Goal: Navigation & Orientation: Find specific page/section

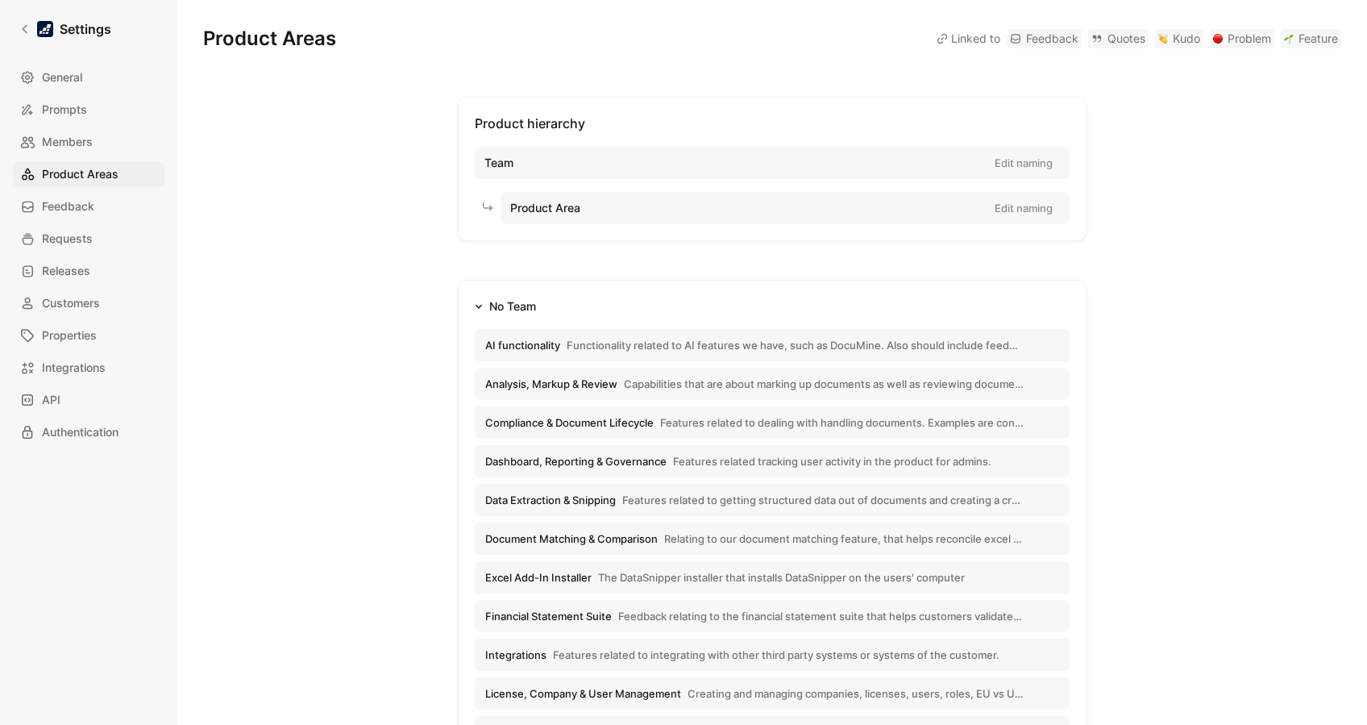
scroll to position [402, 0]
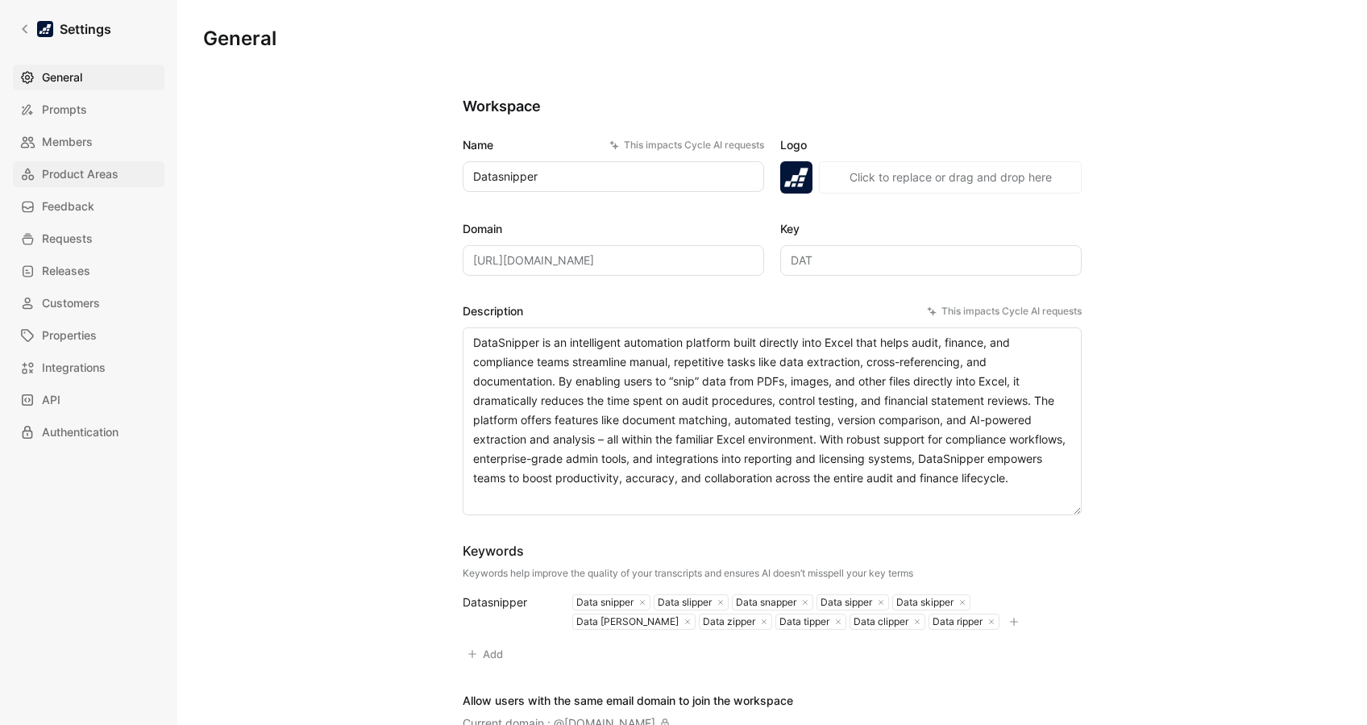
click at [77, 173] on span "Product Areas" at bounding box center [80, 173] width 77 height 19
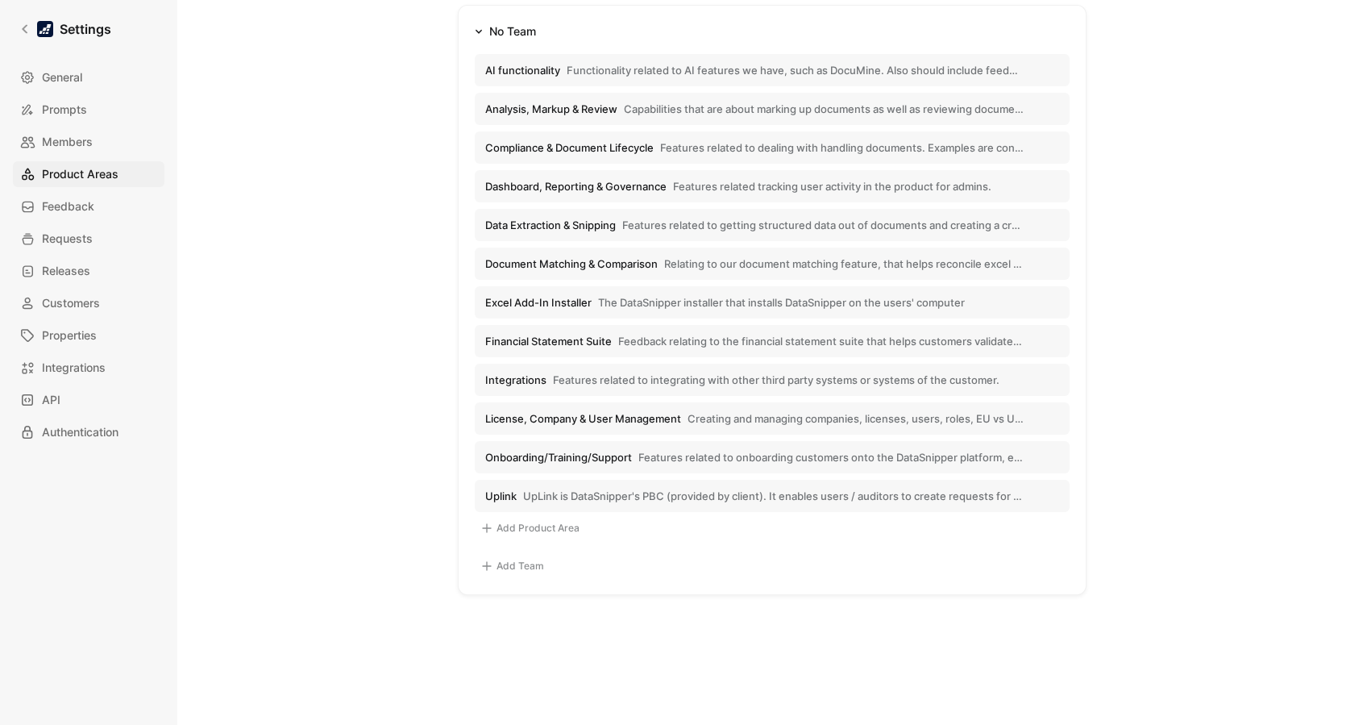
scroll to position [287, 0]
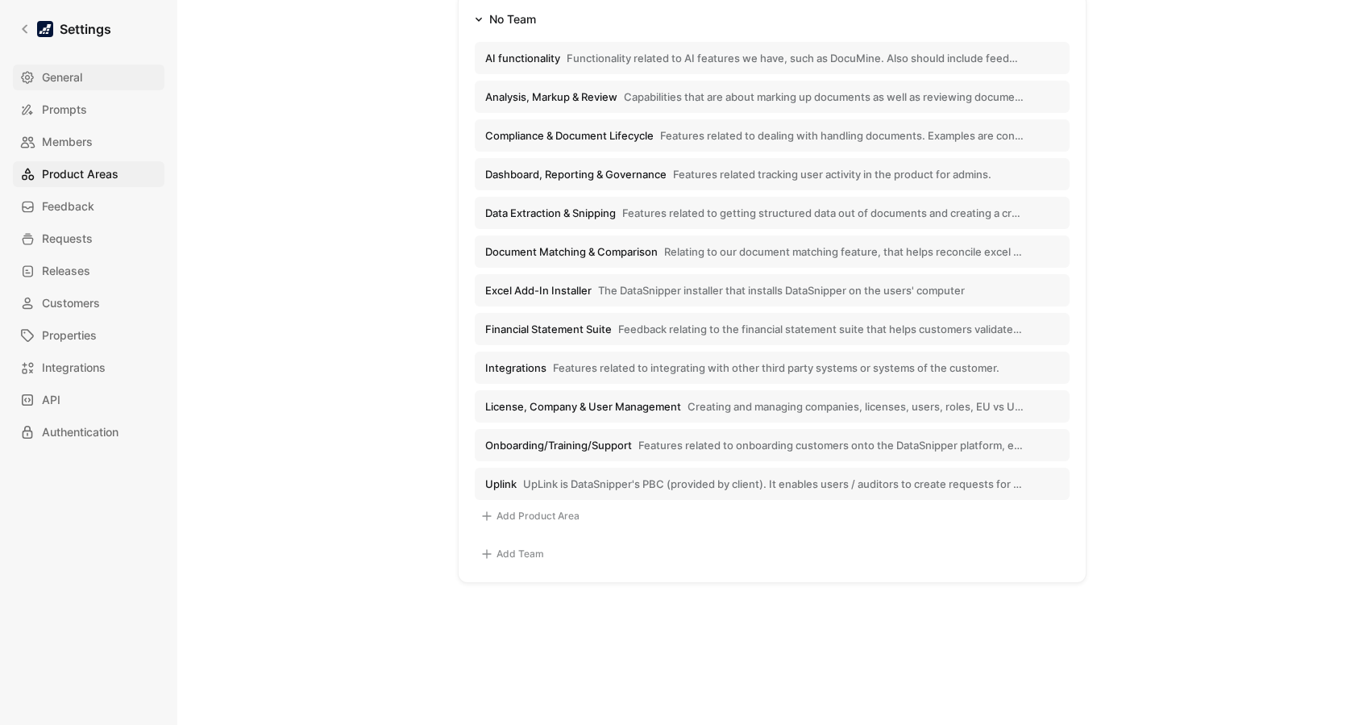
click at [64, 78] on span "General" at bounding box center [62, 77] width 40 height 19
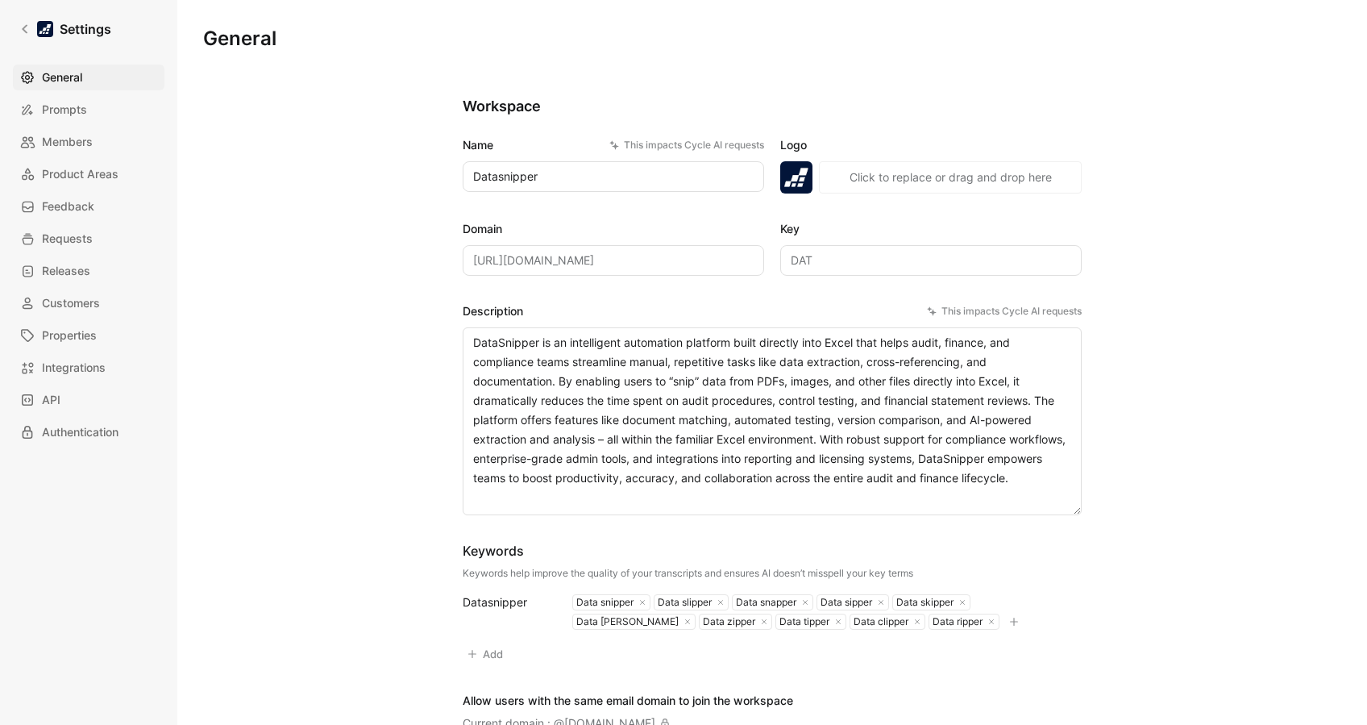
click at [89, 159] on div "General Prompts Members Product Areas Feedback Requests Releases Customers Prop…" at bounding box center [94, 254] width 163 height 381
click at [94, 164] on span "Product Areas" at bounding box center [80, 173] width 77 height 19
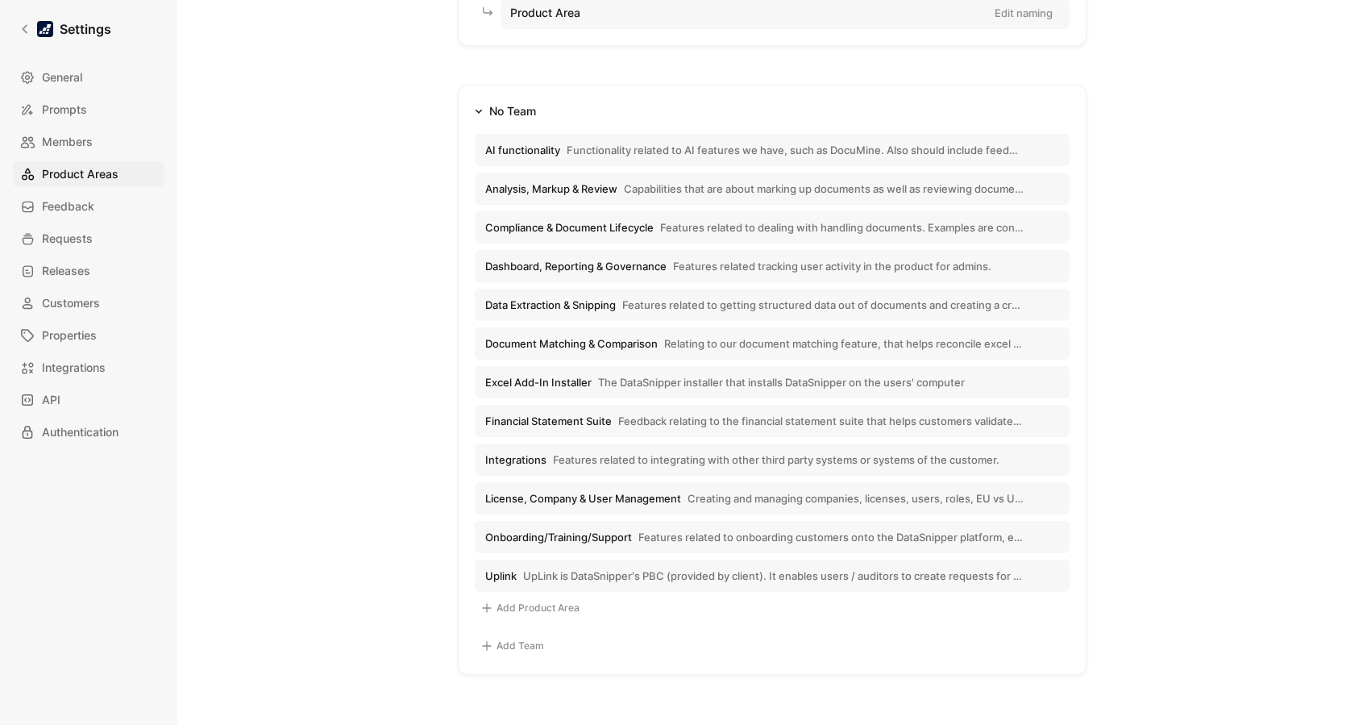
scroll to position [197, 0]
click at [865, 381] on span "The DataSnipper installer that installs DataSnipper on the users' computer" at bounding box center [781, 380] width 367 height 15
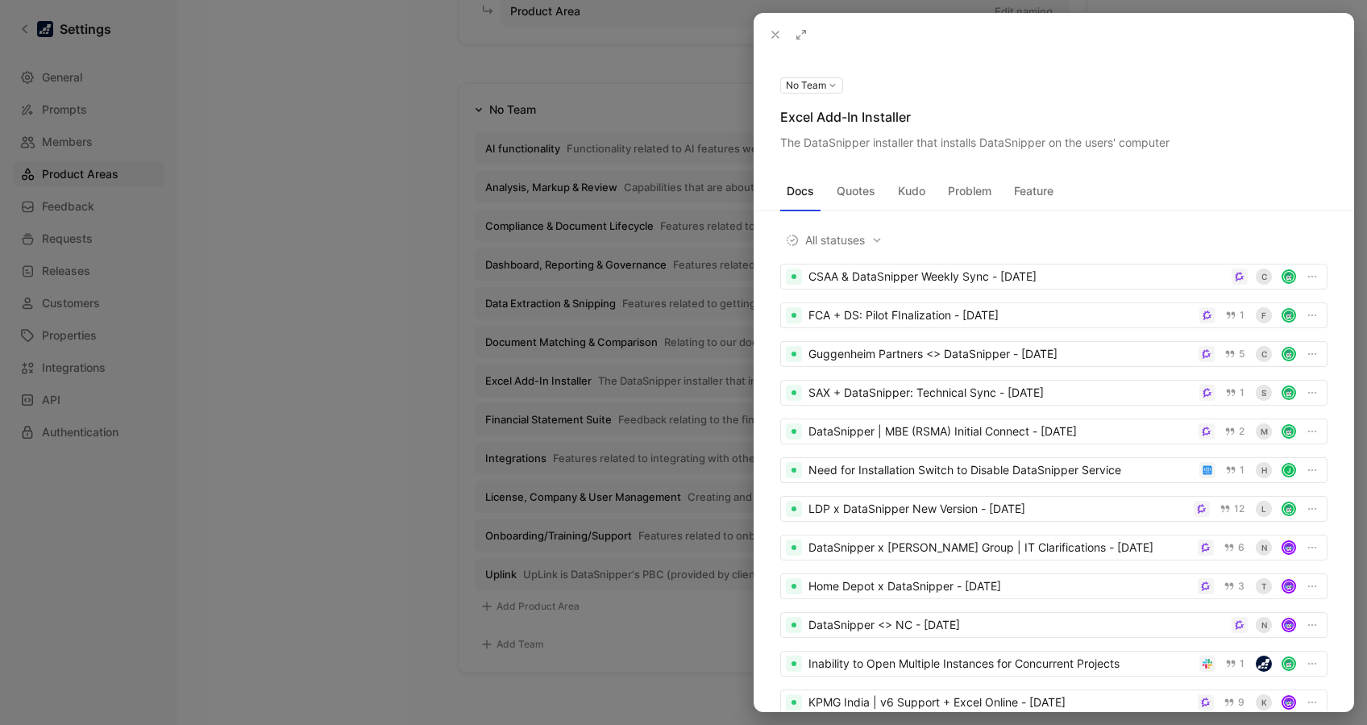
click at [364, 384] on div at bounding box center [683, 362] width 1367 height 725
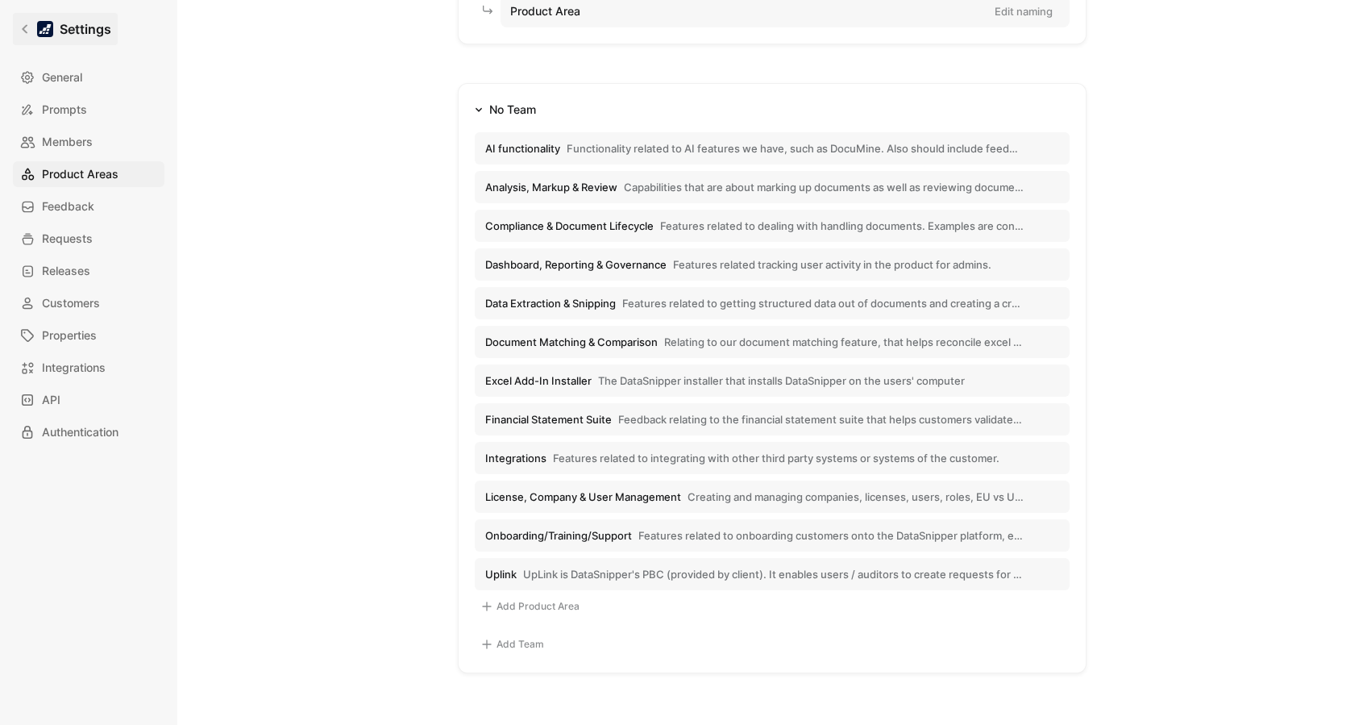
click at [26, 23] on icon at bounding box center [24, 28] width 11 height 11
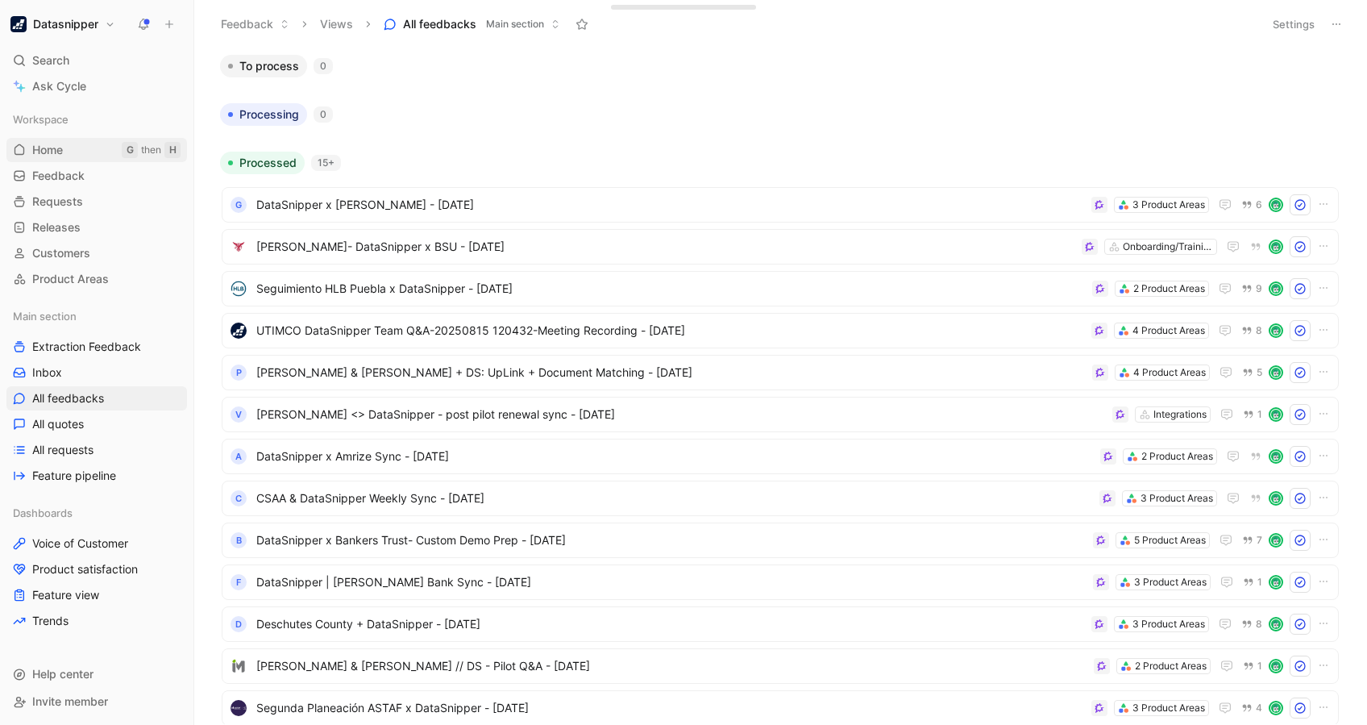
click at [77, 152] on link "Home G then H" at bounding box center [96, 150] width 181 height 24
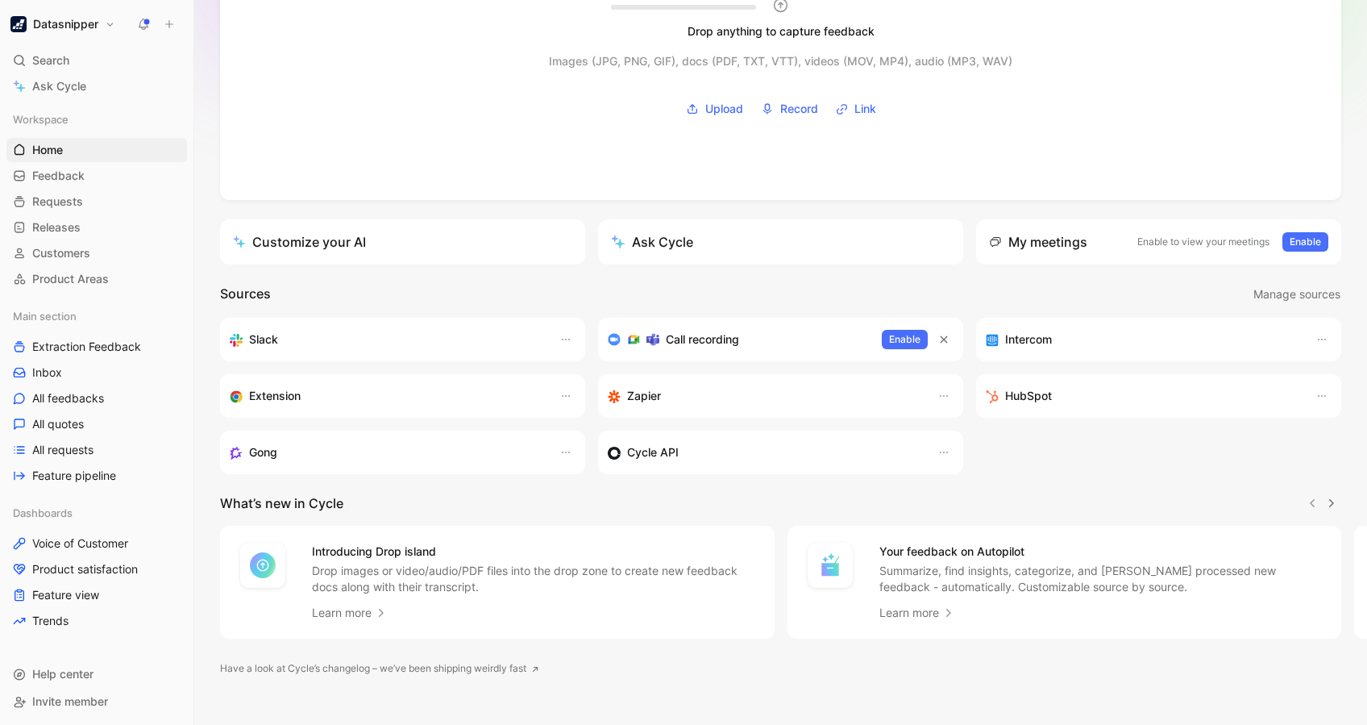
scroll to position [182, 0]
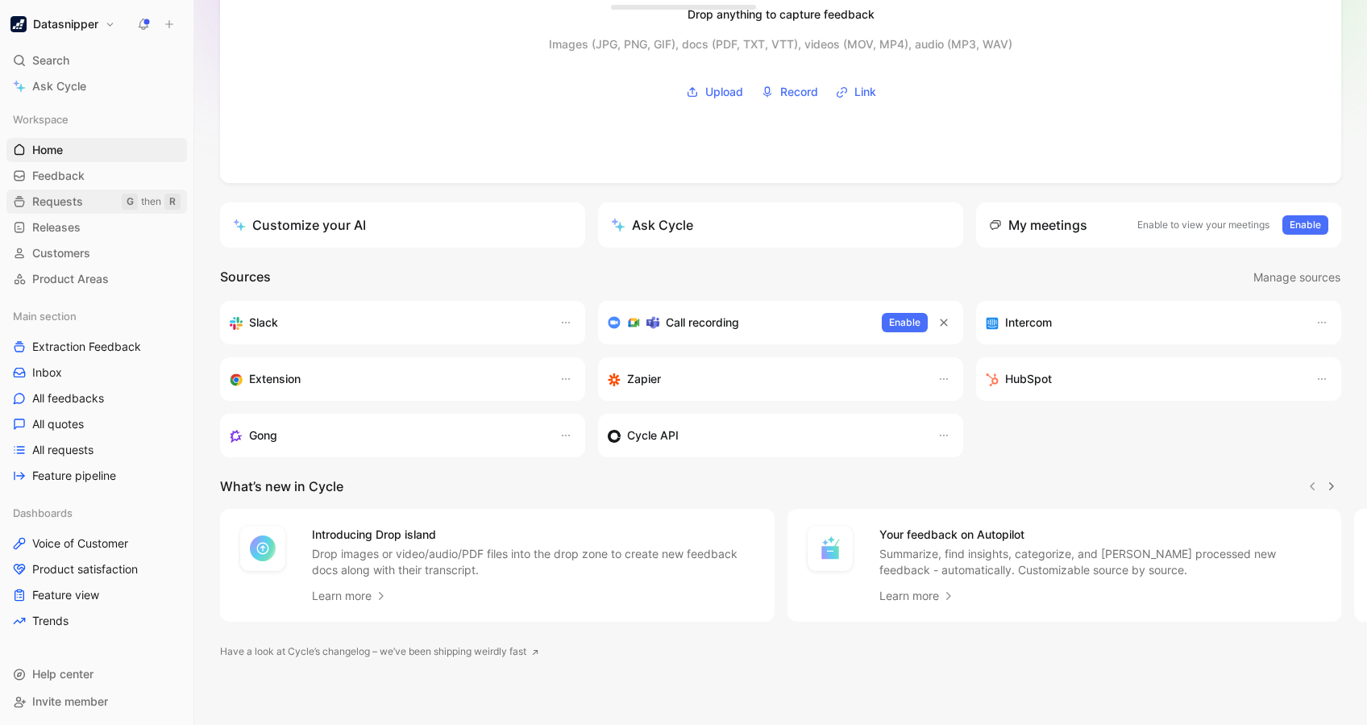
click at [64, 189] on link "Requests G then R" at bounding box center [96, 201] width 181 height 24
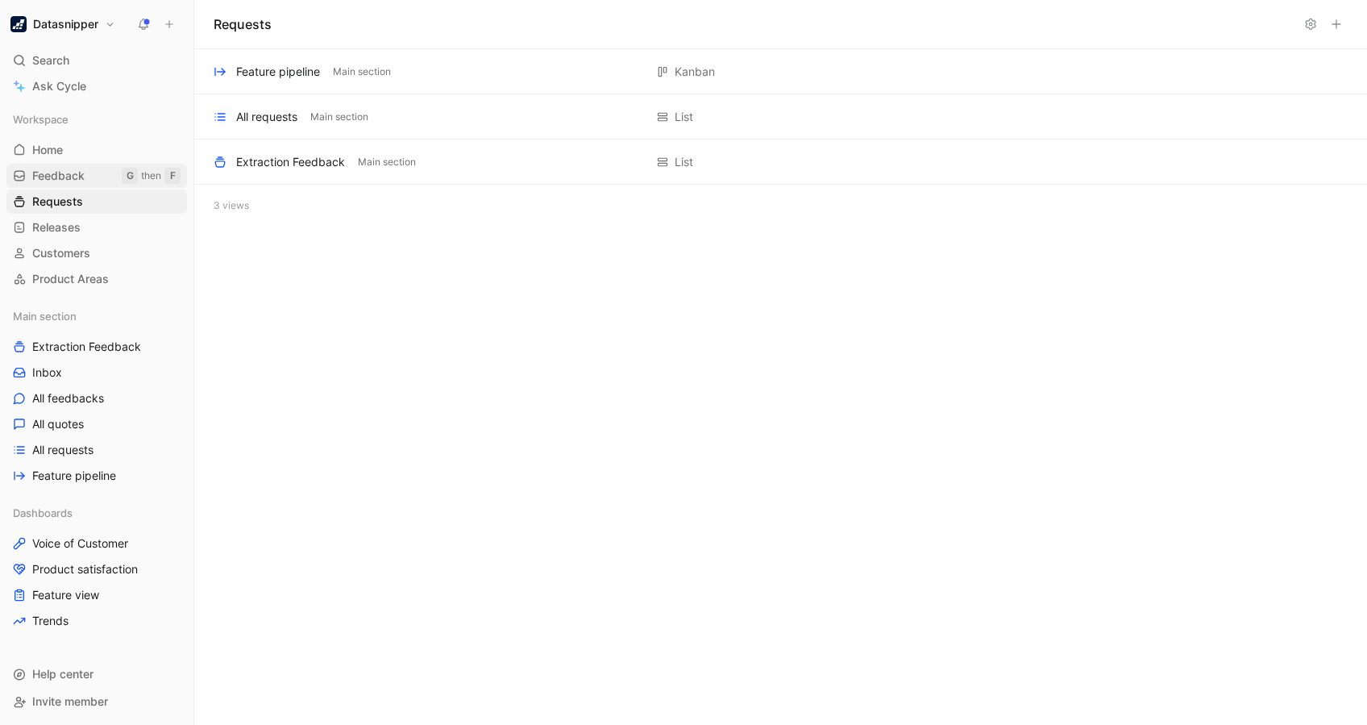
click at [61, 179] on span "Feedback" at bounding box center [58, 176] width 52 height 16
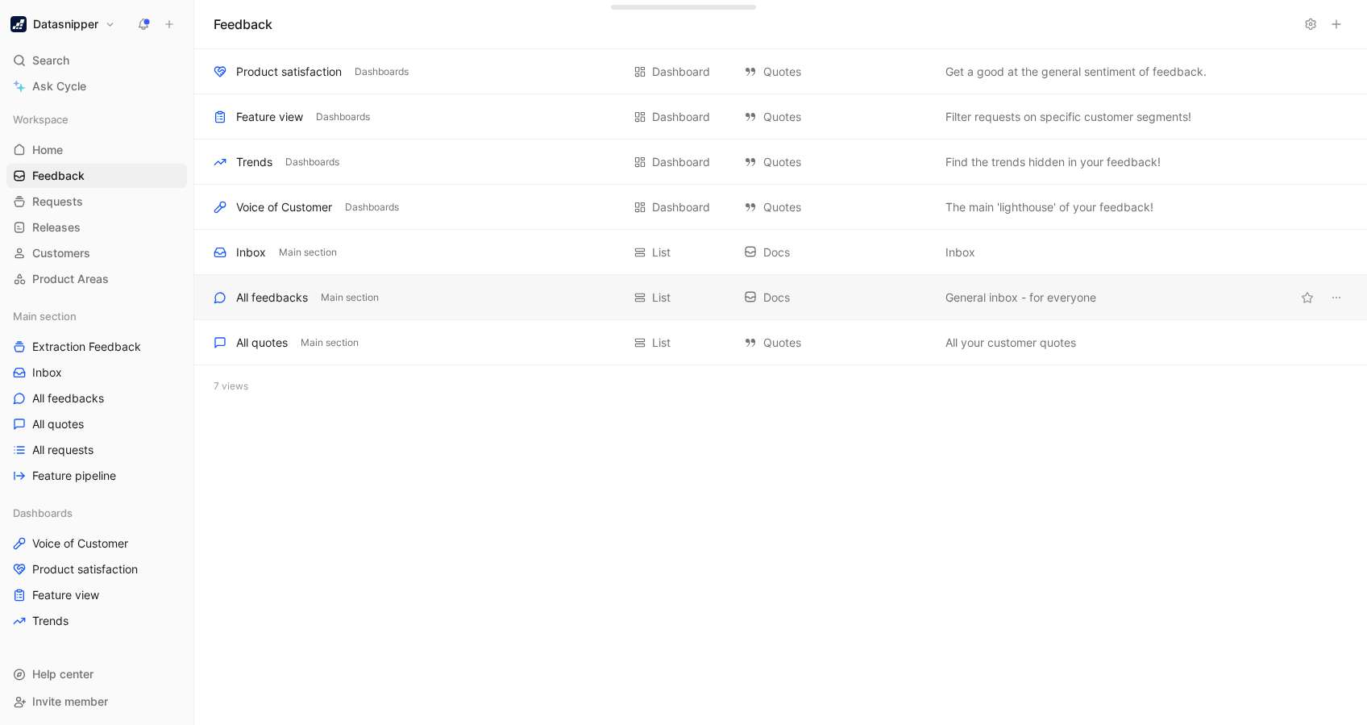
click at [352, 288] on div "All feedbacks Main section" at bounding box center [418, 297] width 408 height 19
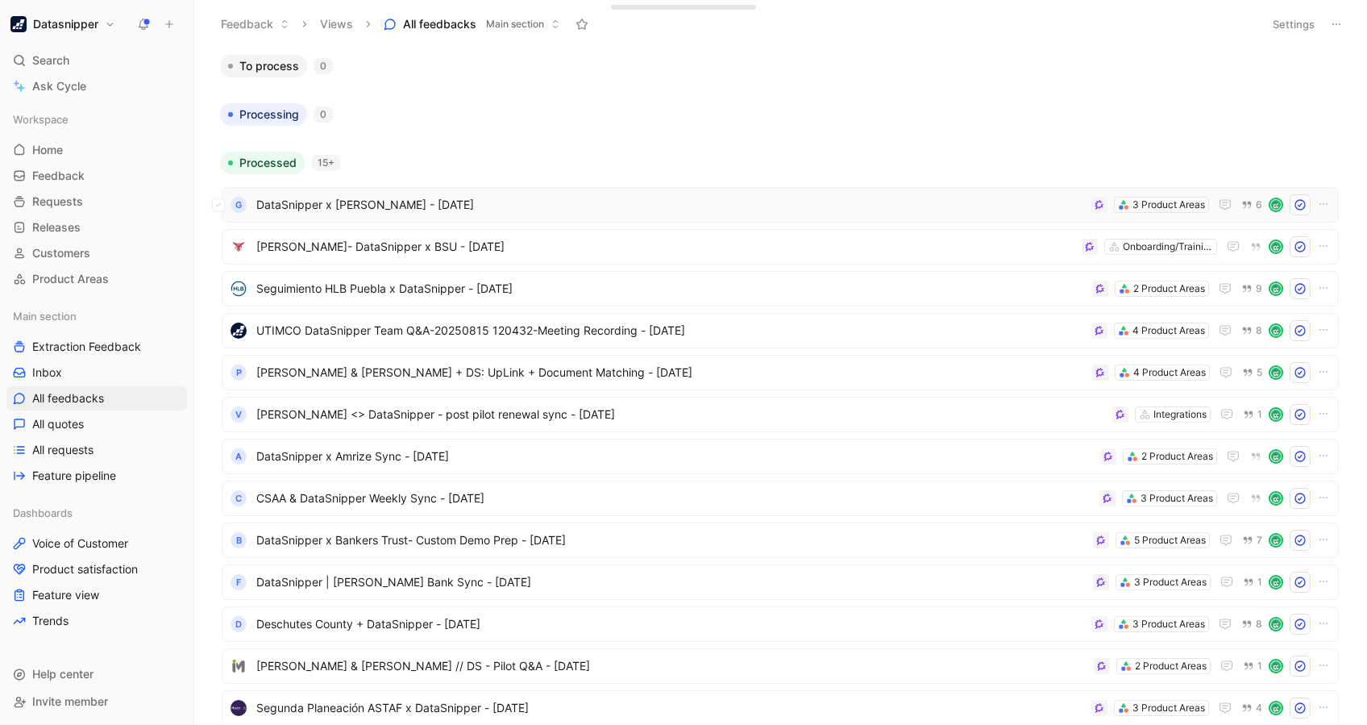
click at [609, 212] on span "DataSnipper x Givens - 8/15/2025" at bounding box center [670, 204] width 829 height 19
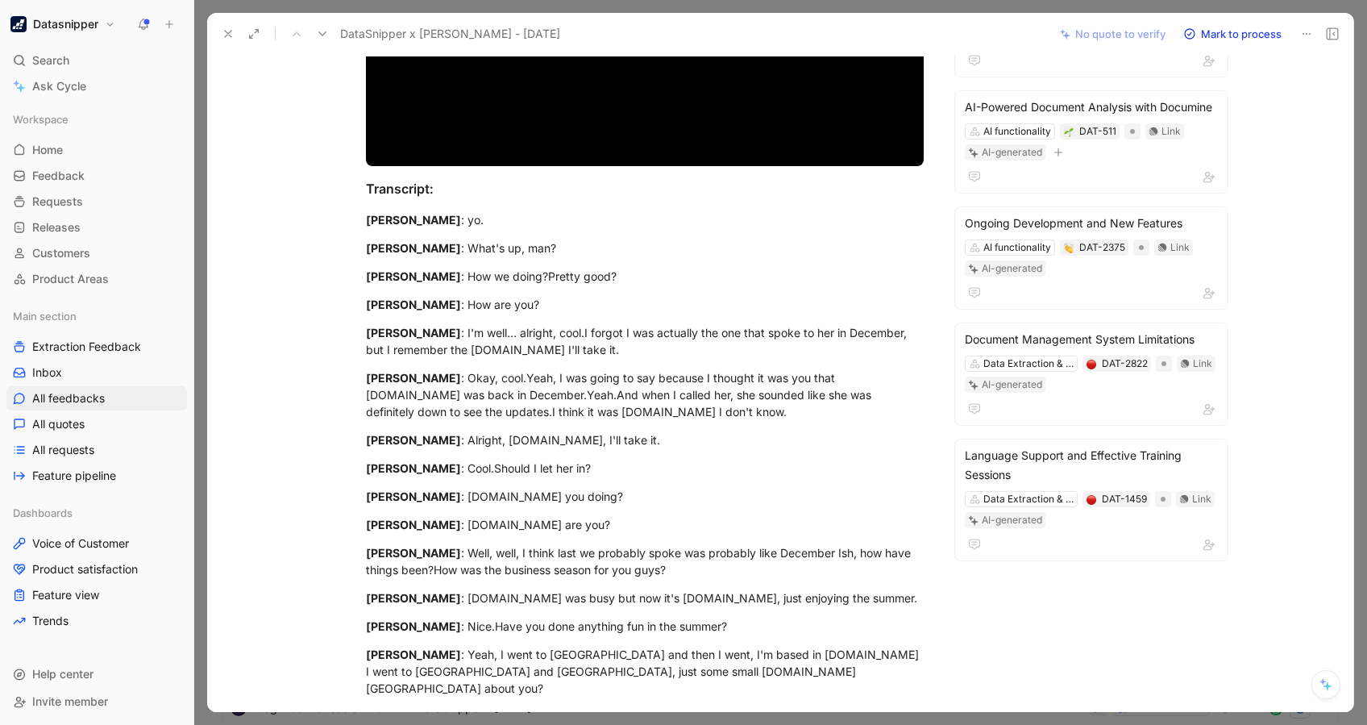
scroll to position [309, 0]
click at [1096, 103] on div "AI-Powered Document Analysis with Documine" at bounding box center [1091, 107] width 253 height 19
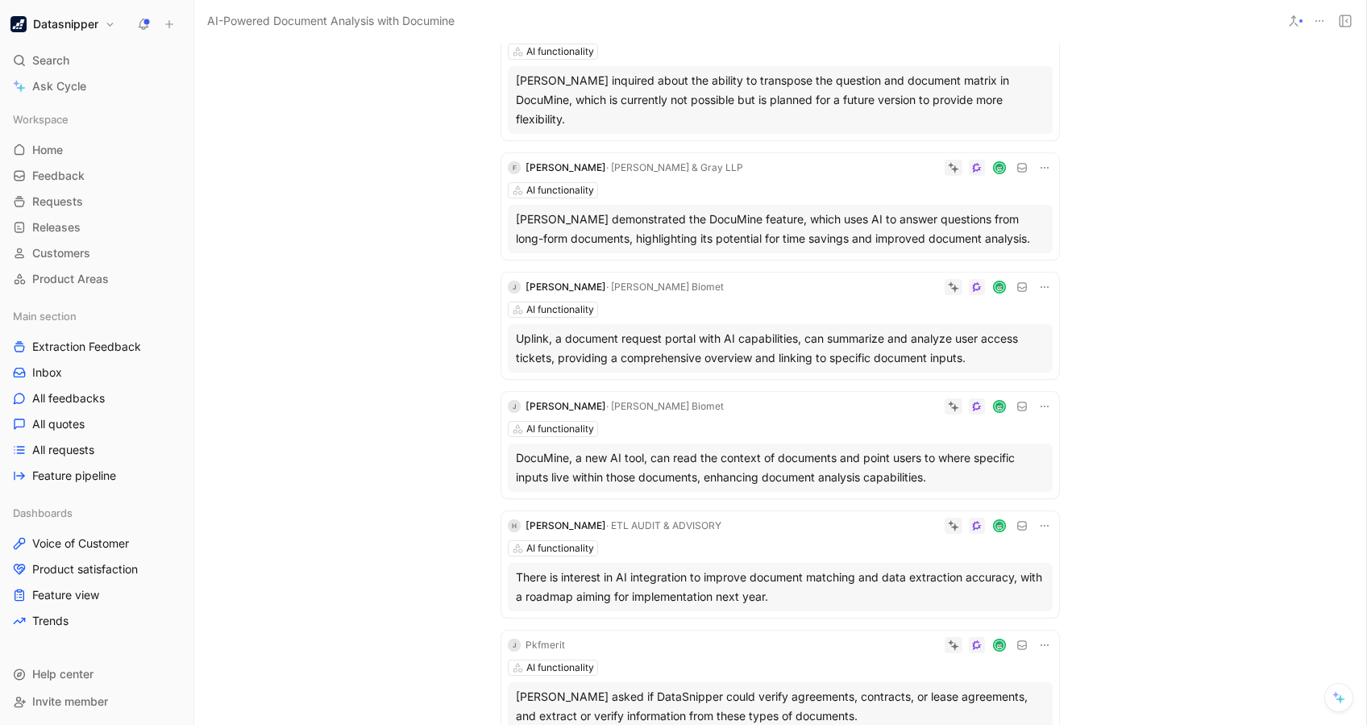
scroll to position [1221, 0]
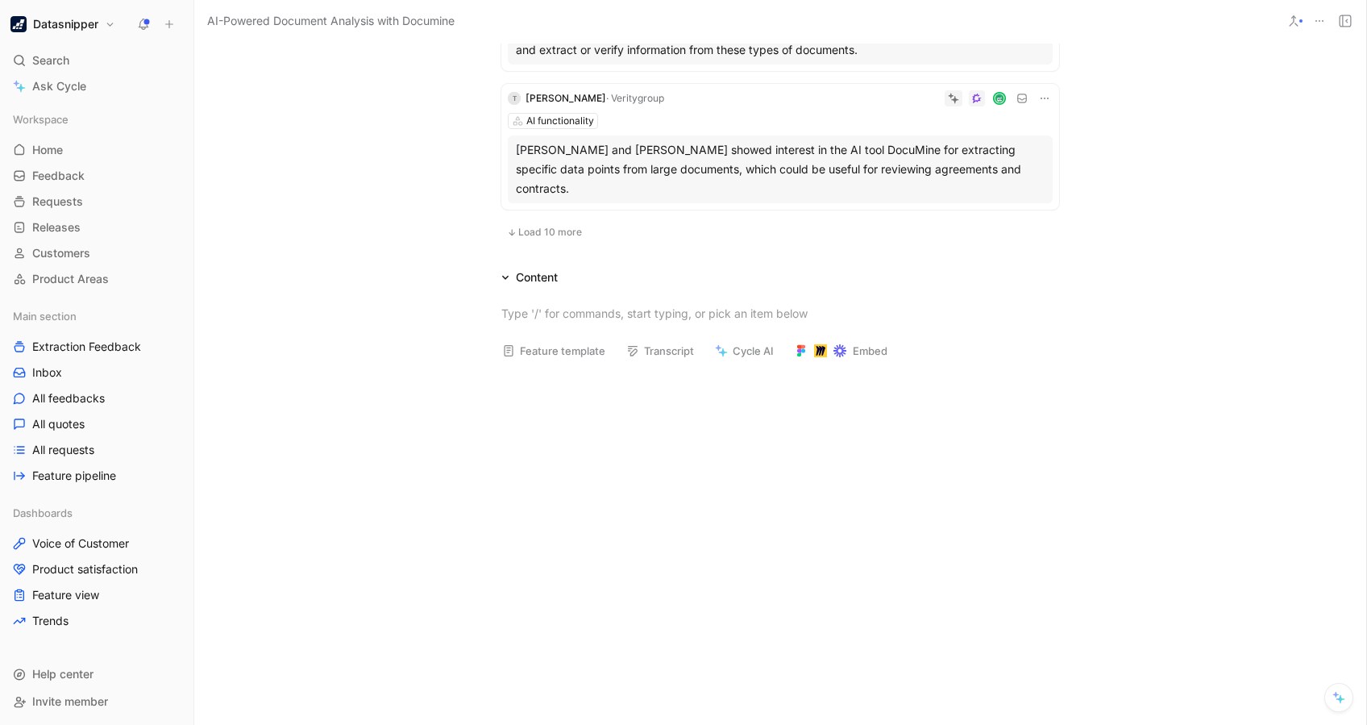
click at [538, 226] on span "Load 10 more" at bounding box center [550, 232] width 64 height 13
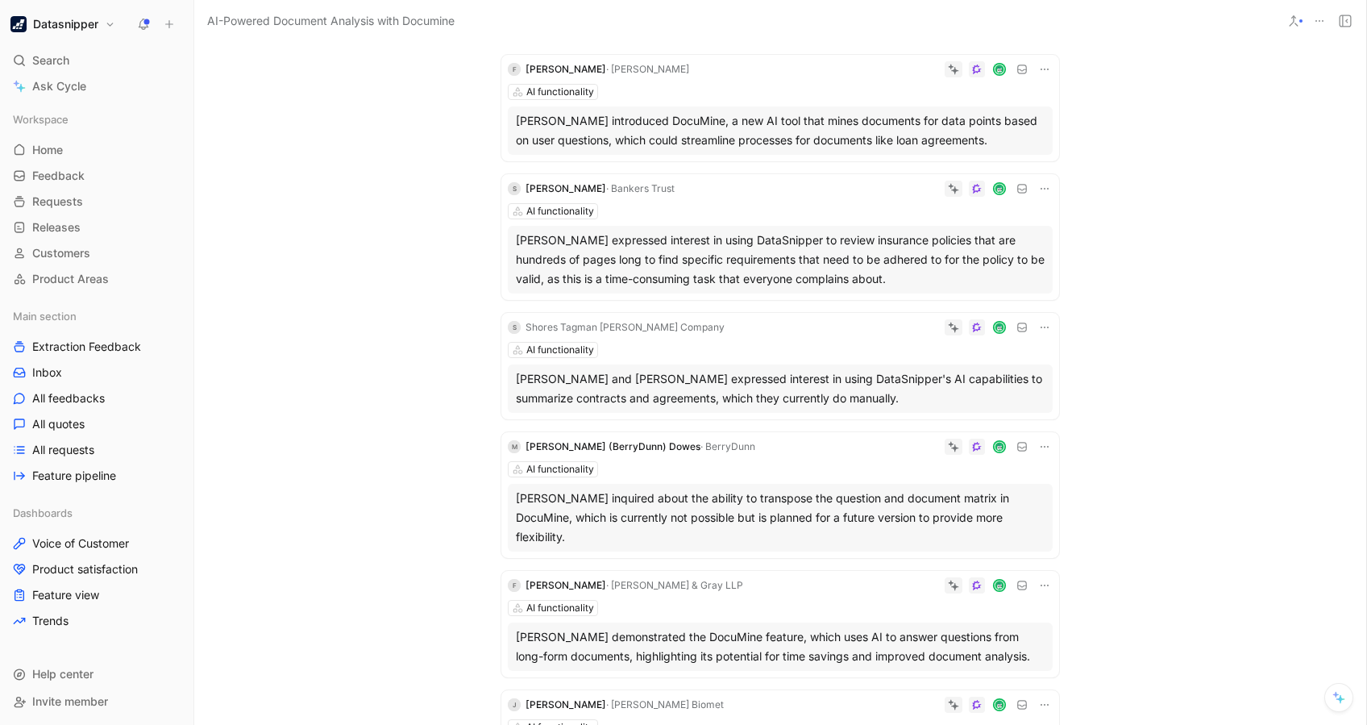
scroll to position [0, 0]
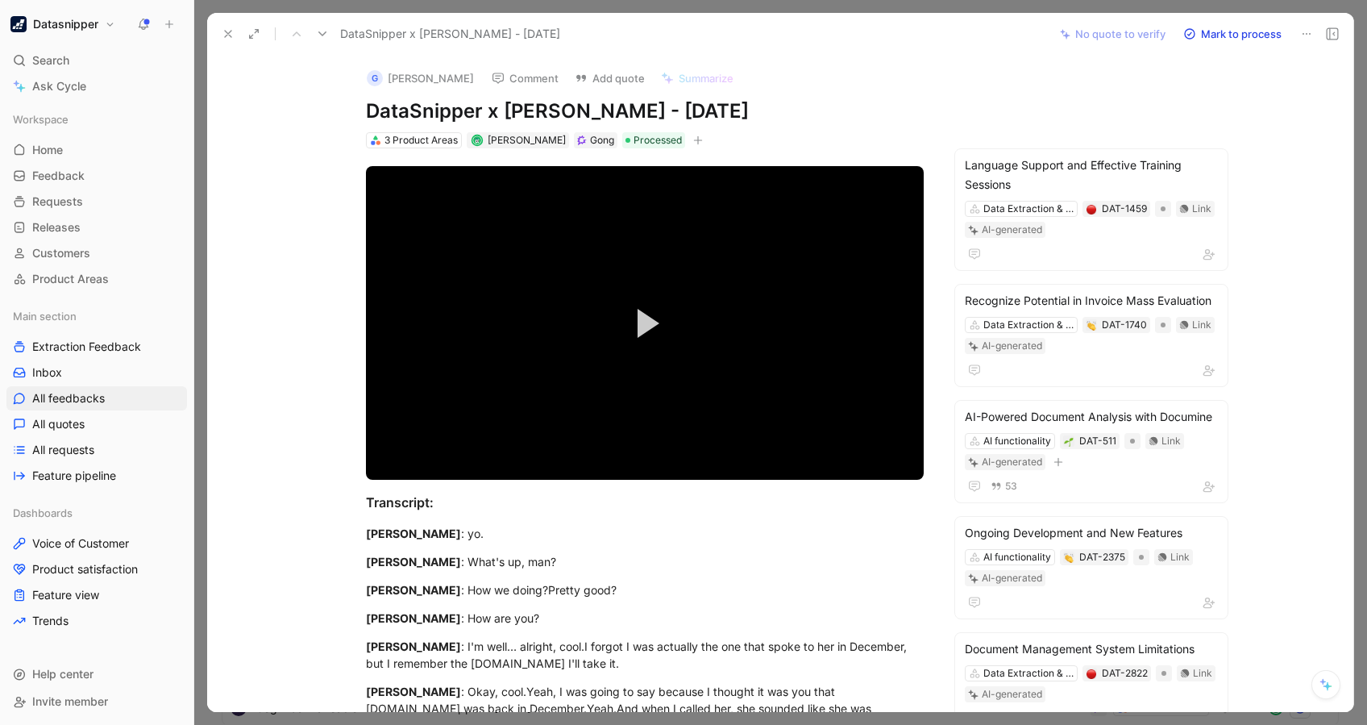
click at [235, 30] on button at bounding box center [228, 34] width 23 height 23
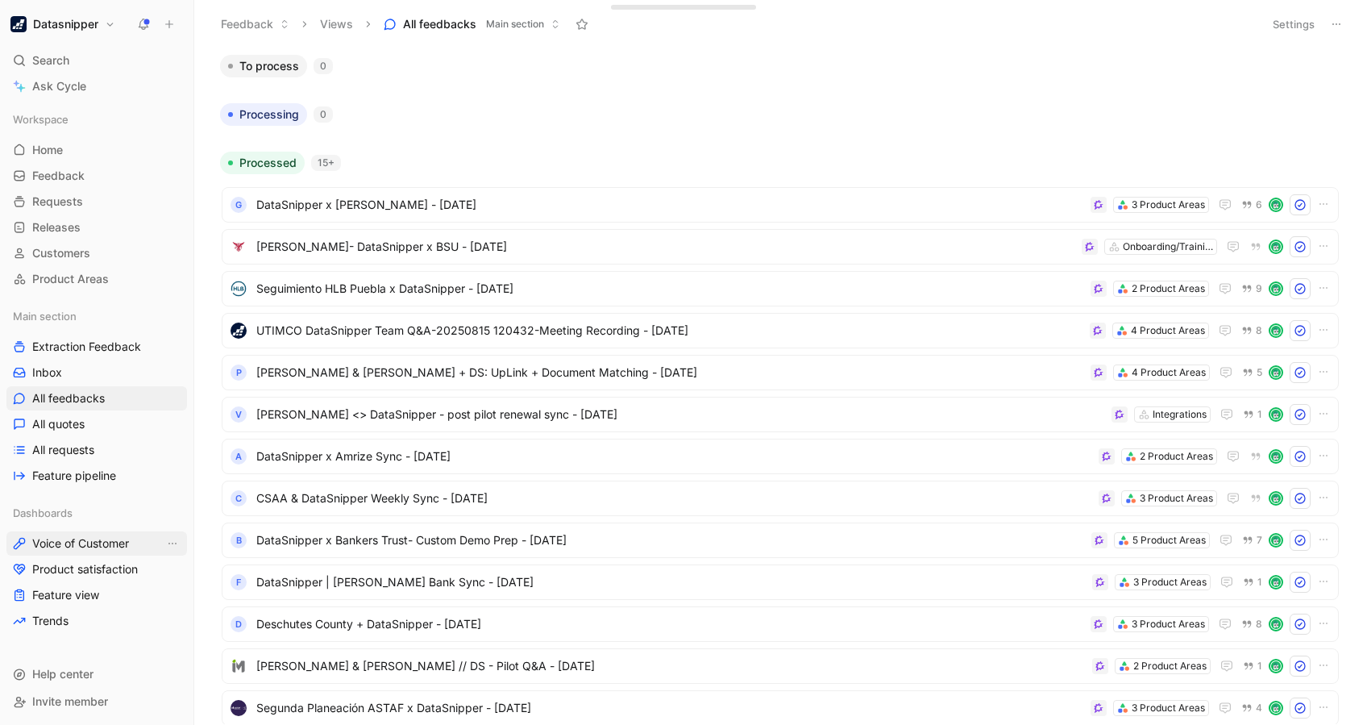
click at [88, 541] on span "Voice of Customer" at bounding box center [80, 543] width 97 height 16
